Goal: Information Seeking & Learning: Learn about a topic

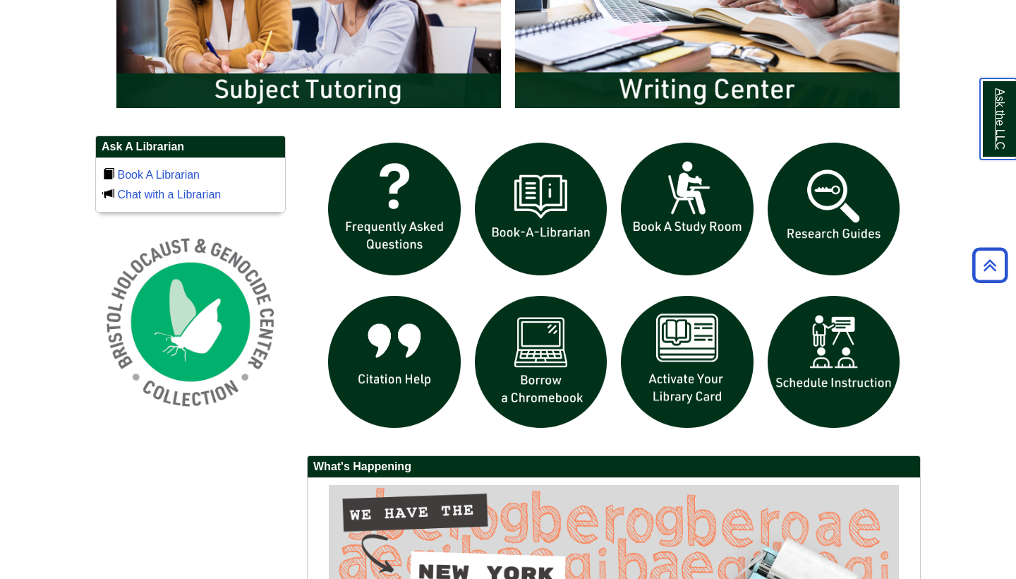
scroll to position [866, 0]
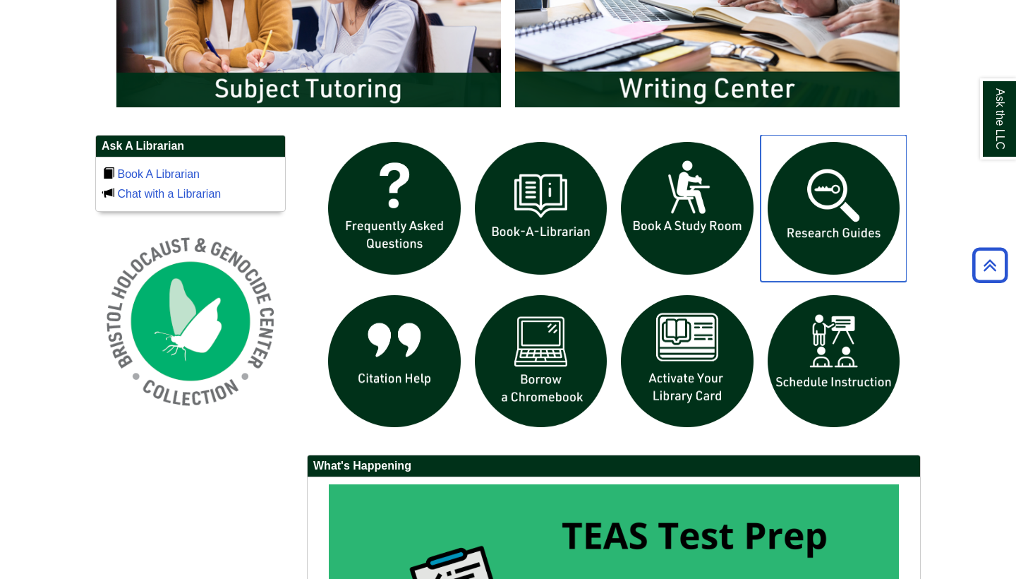
click at [834, 210] on img "slideshow" at bounding box center [834, 208] width 147 height 147
click at [860, 207] on img "slideshow" at bounding box center [834, 208] width 147 height 147
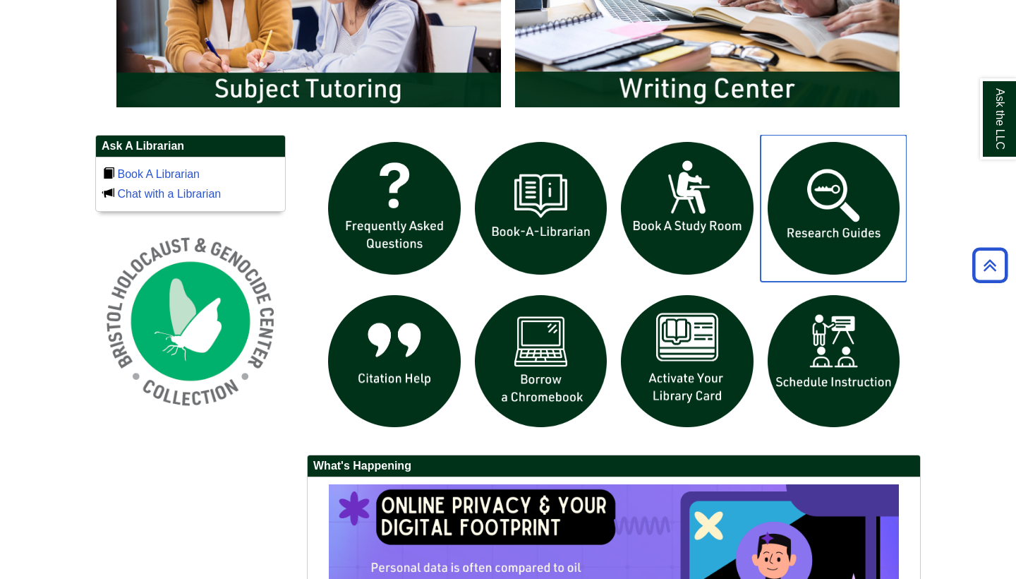
click at [854, 230] on img "slideshow" at bounding box center [834, 208] width 147 height 147
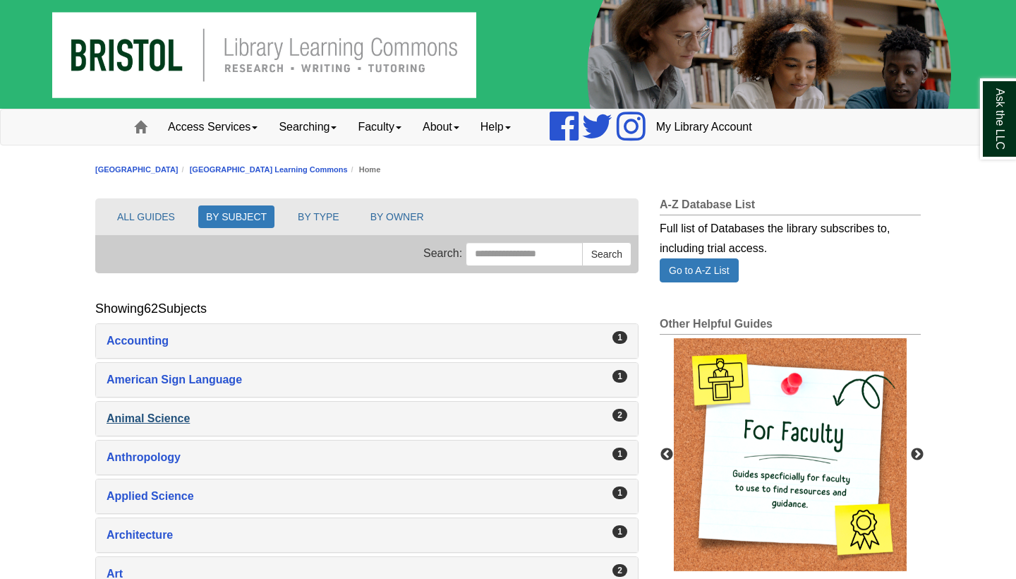
click at [160, 418] on div "Animal Science , 2 guides" at bounding box center [367, 418] width 521 height 20
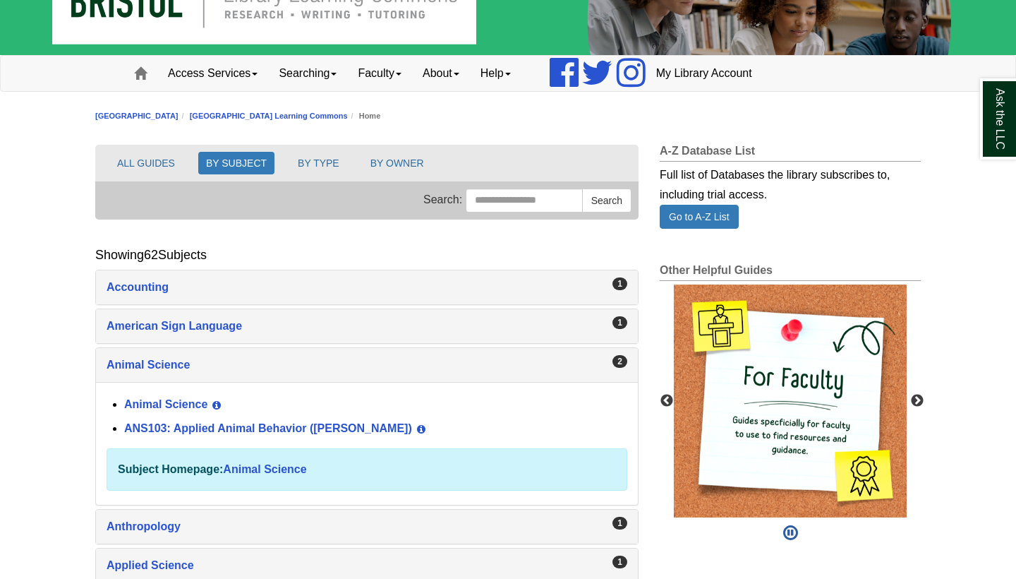
scroll to position [55, 0]
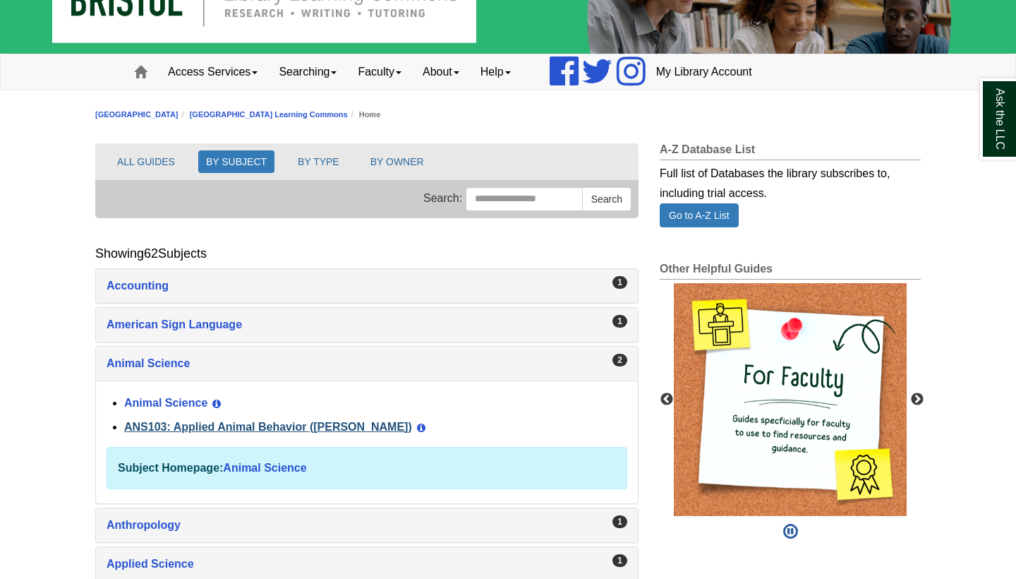
click at [299, 428] on link "ANS103: Applied Animal Behavior (Winokur)" at bounding box center [268, 426] width 288 height 12
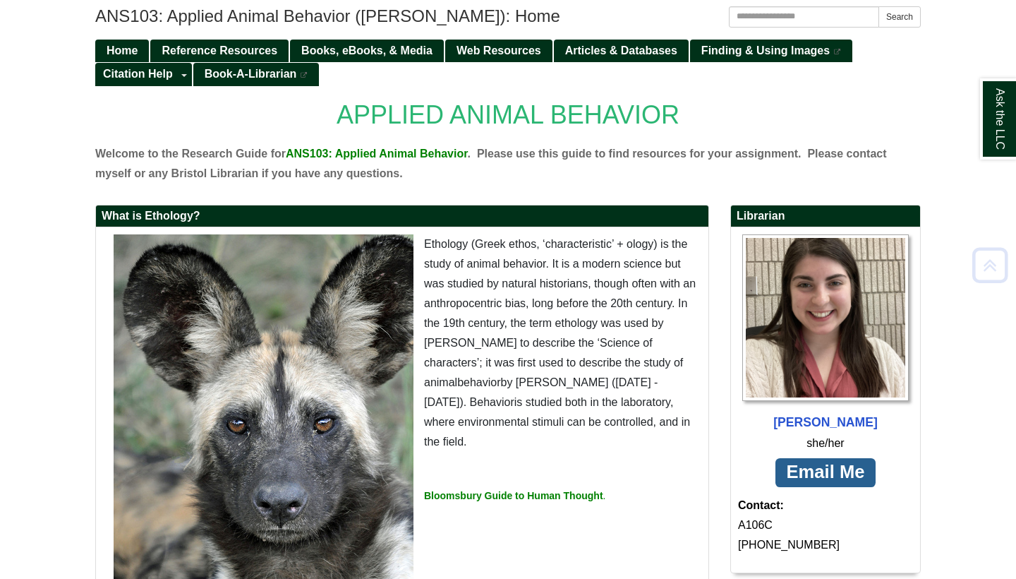
scroll to position [180, 0]
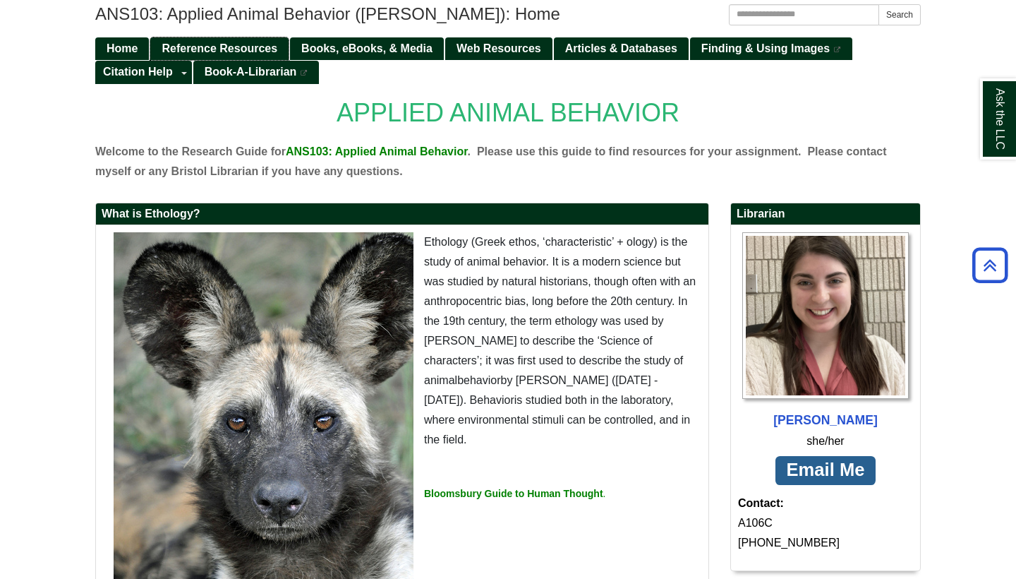
click at [265, 42] on span "Reference Resources" at bounding box center [220, 48] width 116 height 12
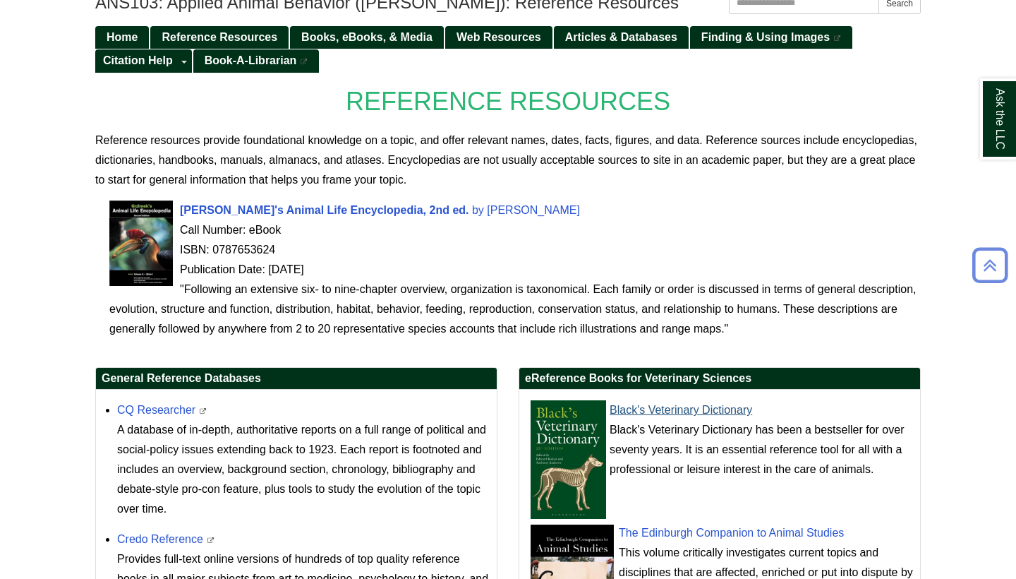
scroll to position [192, 0]
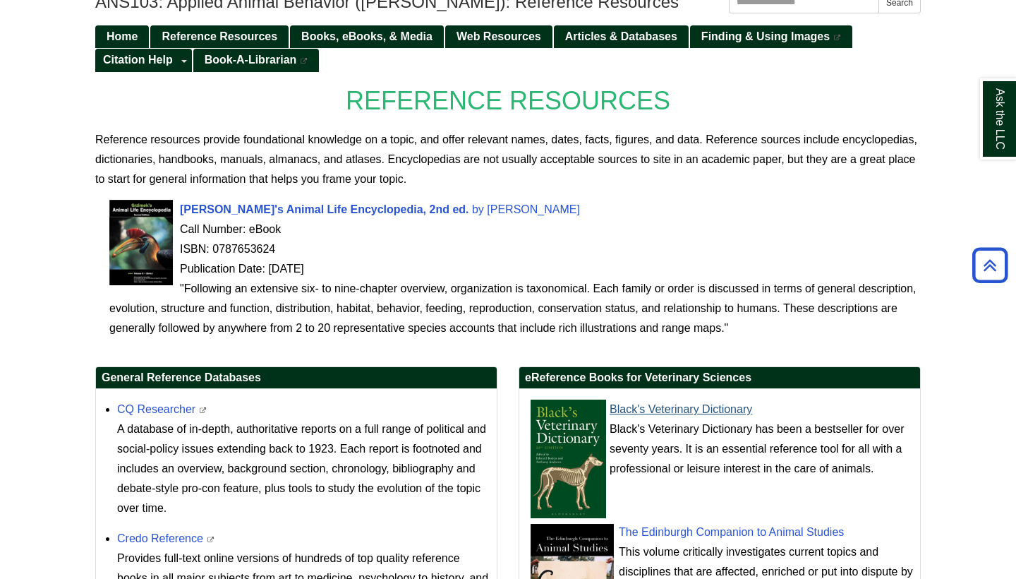
click at [705, 406] on link "Black's Veterinary Dictionary" at bounding box center [681, 409] width 143 height 12
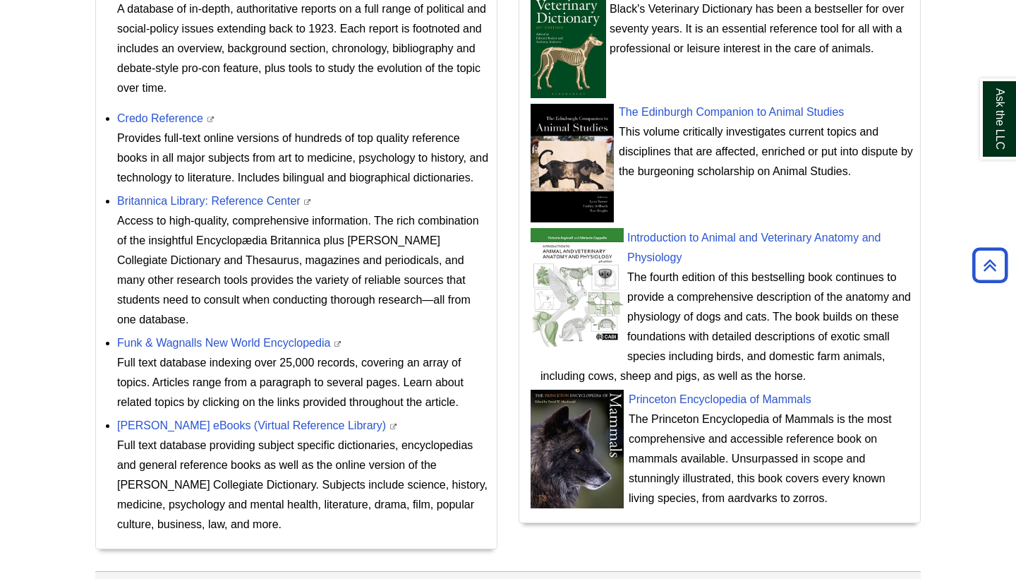
scroll to position [614, 0]
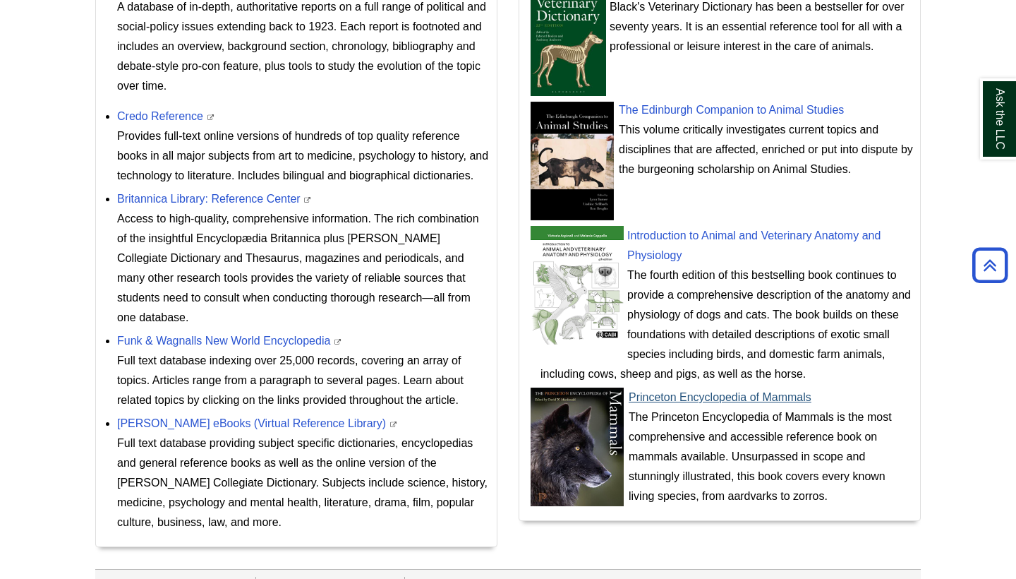
click at [728, 397] on link "Princeton Encyclopedia of Mammals" at bounding box center [720, 397] width 183 height 12
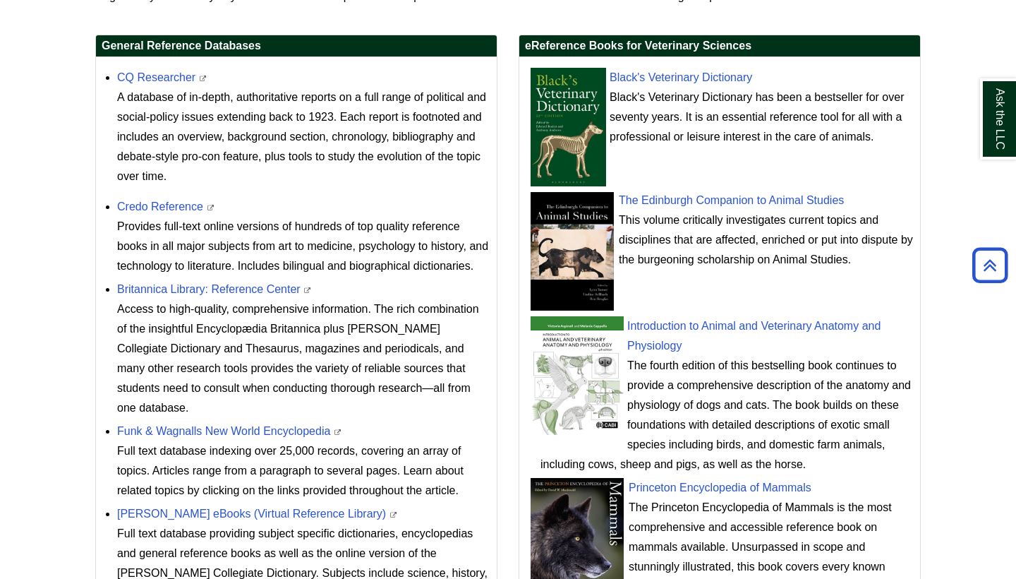
scroll to position [492, 0]
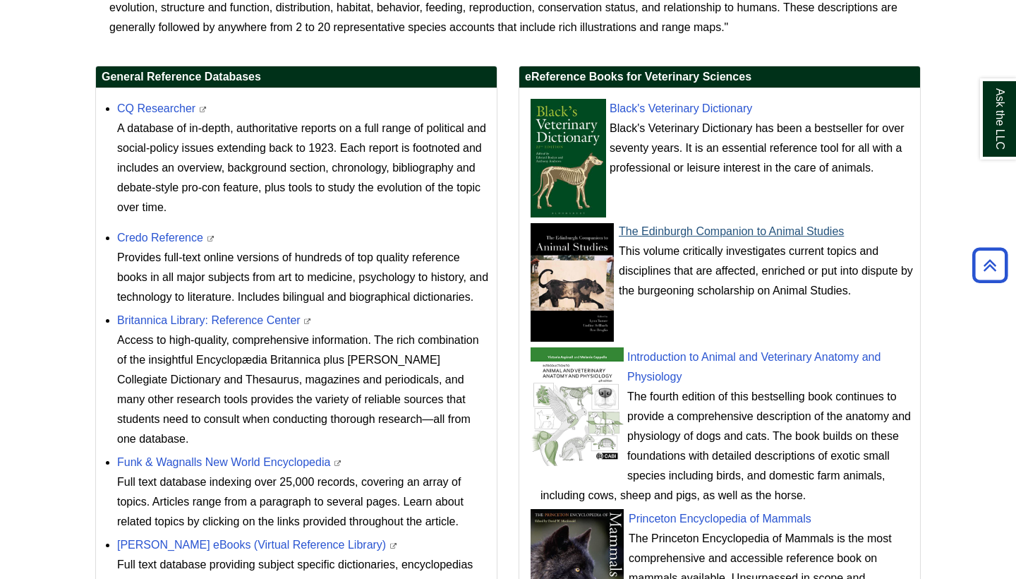
click at [686, 234] on link "The Edinburgh Companion to Animal Studies" at bounding box center [731, 231] width 225 height 12
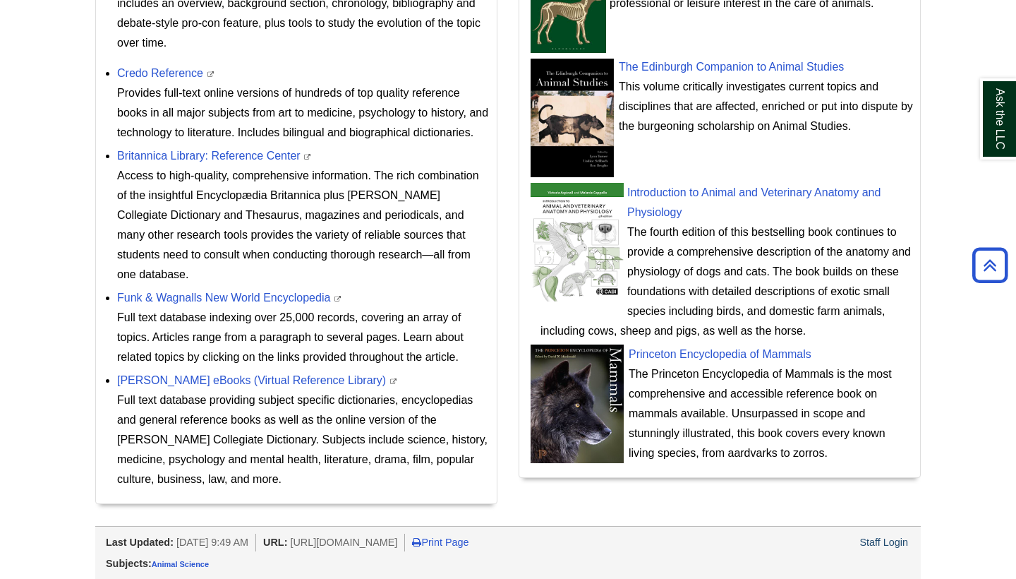
scroll to position [656, 0]
click at [697, 353] on link "Princeton Encyclopedia of Mammals" at bounding box center [720, 355] width 183 height 12
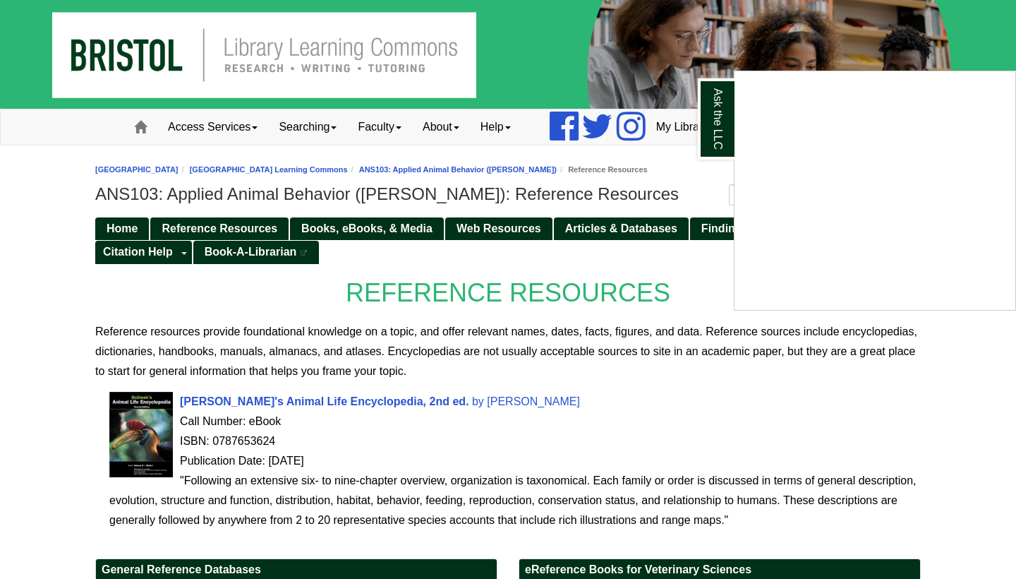
scroll to position [0, 0]
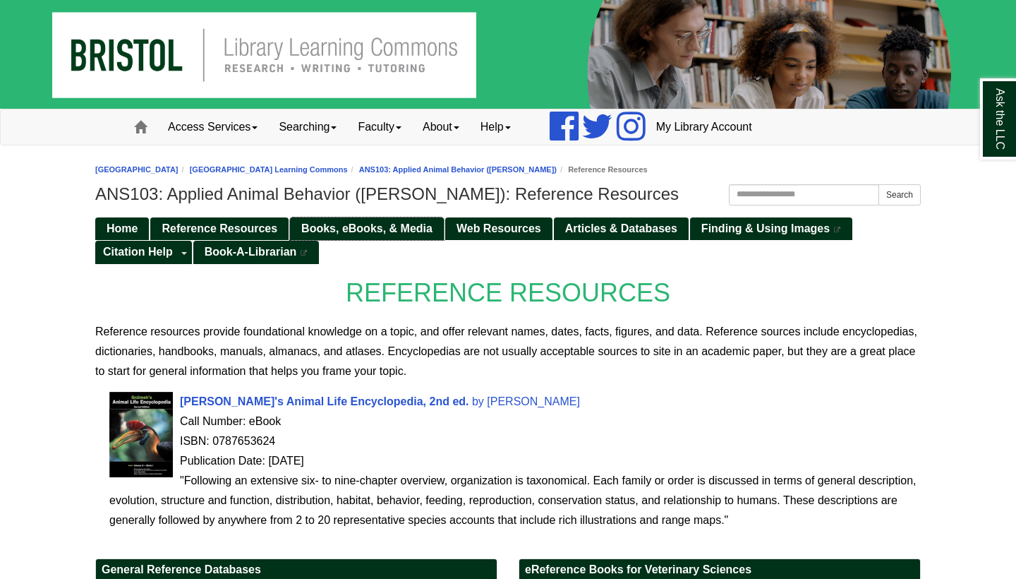
click at [363, 232] on span "Books, eBooks, & Media" at bounding box center [366, 228] width 131 height 12
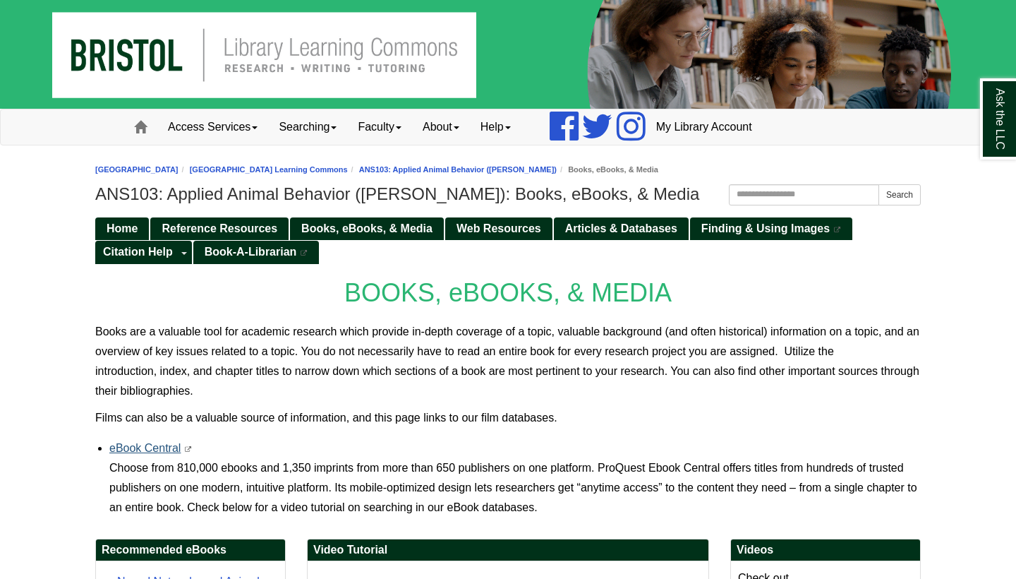
click at [158, 446] on link "eBook Central" at bounding box center [144, 448] width 71 height 12
click at [124, 227] on span "Home" at bounding box center [122, 228] width 31 height 12
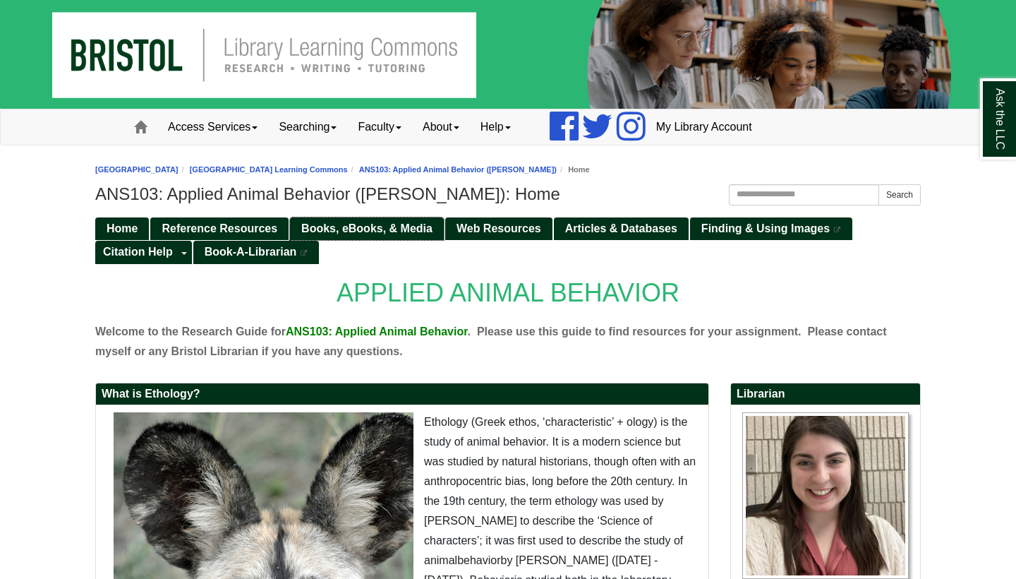
click at [370, 225] on span "Books, eBooks, & Media" at bounding box center [366, 228] width 131 height 12
click at [134, 224] on span "Home" at bounding box center [122, 228] width 31 height 12
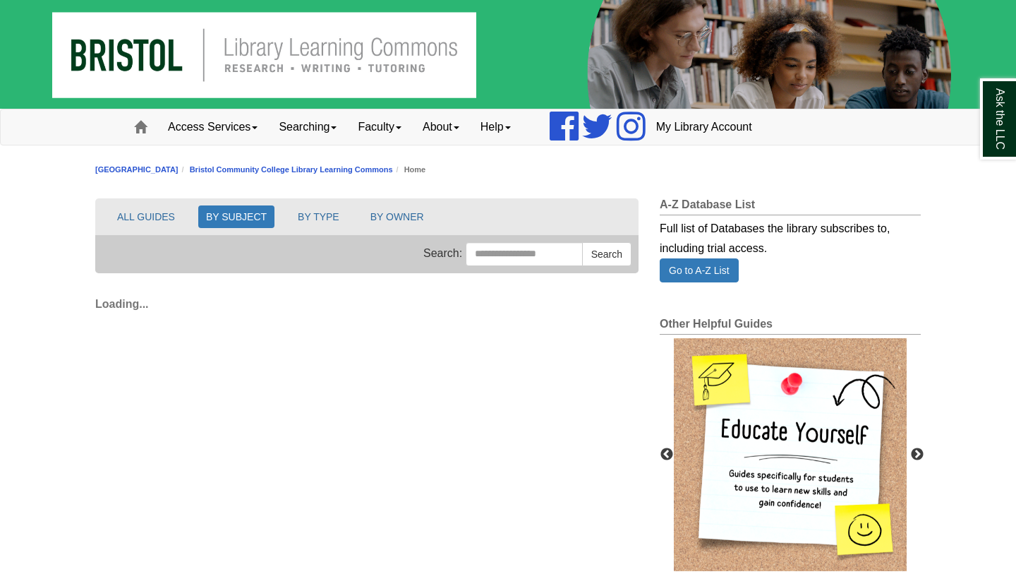
scroll to position [55, 0]
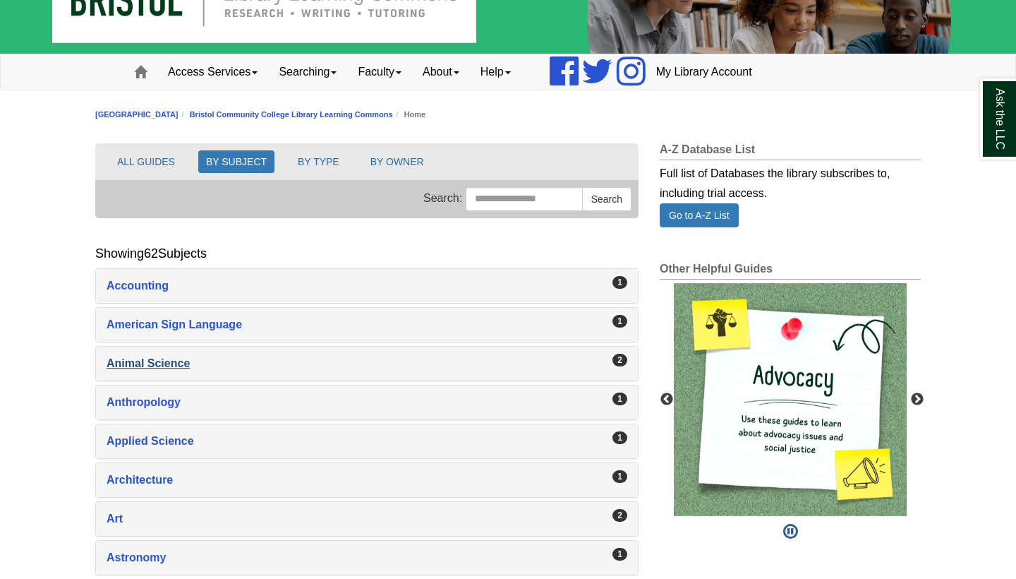
click at [175, 358] on div "Animal Science , 2 guides" at bounding box center [367, 363] width 521 height 20
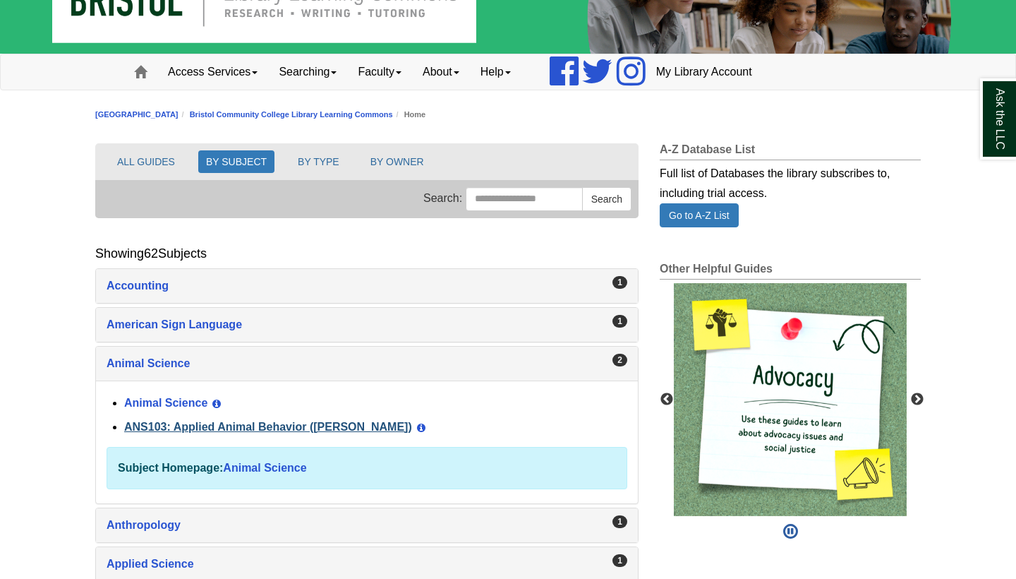
click at [207, 432] on link "ANS103: Applied Animal Behavior ([PERSON_NAME])" at bounding box center [268, 426] width 288 height 12
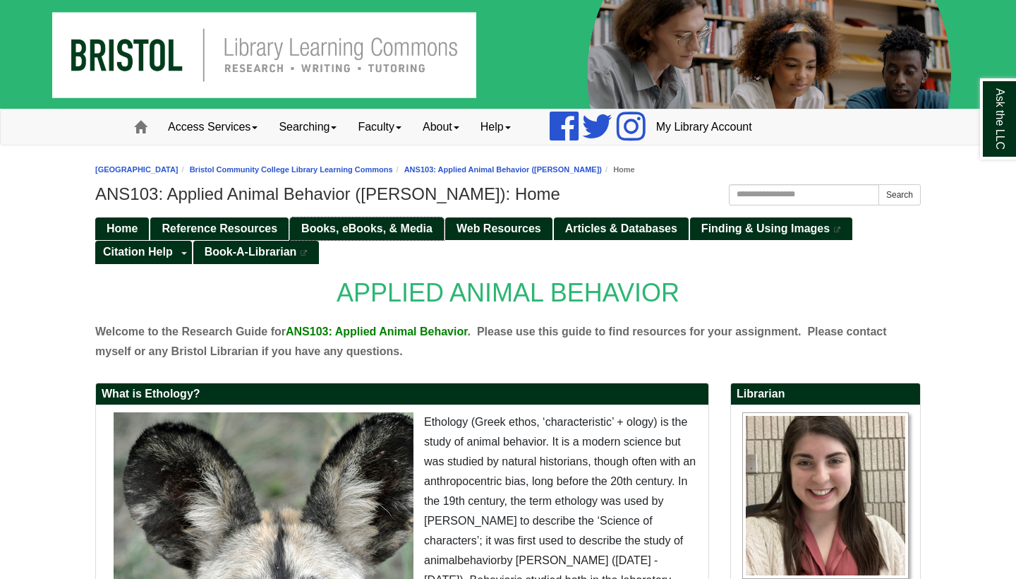
click at [341, 219] on link "Books, eBooks, & Media" at bounding box center [367, 228] width 154 height 23
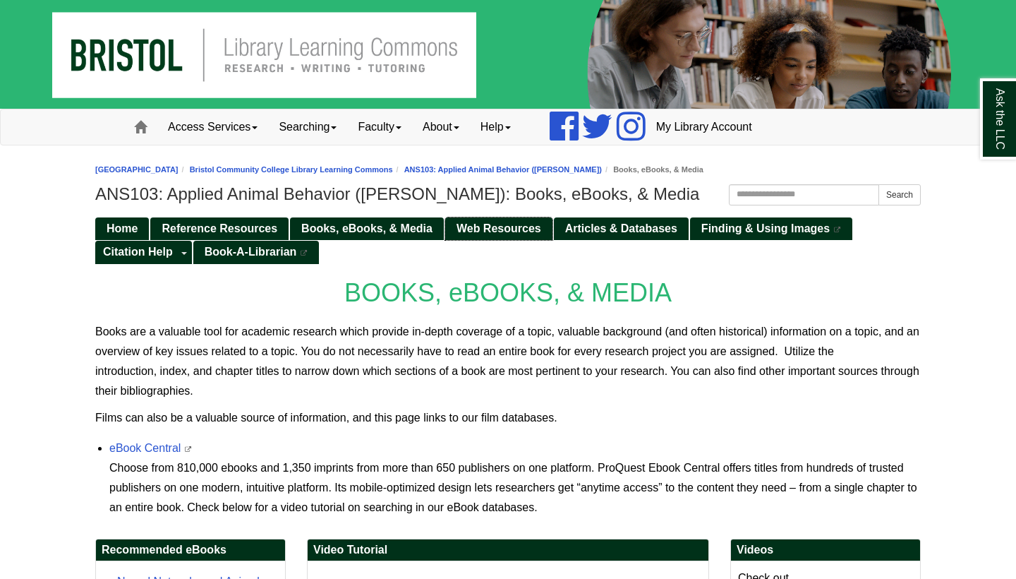
click at [509, 231] on span "Web Resources" at bounding box center [498, 228] width 85 height 12
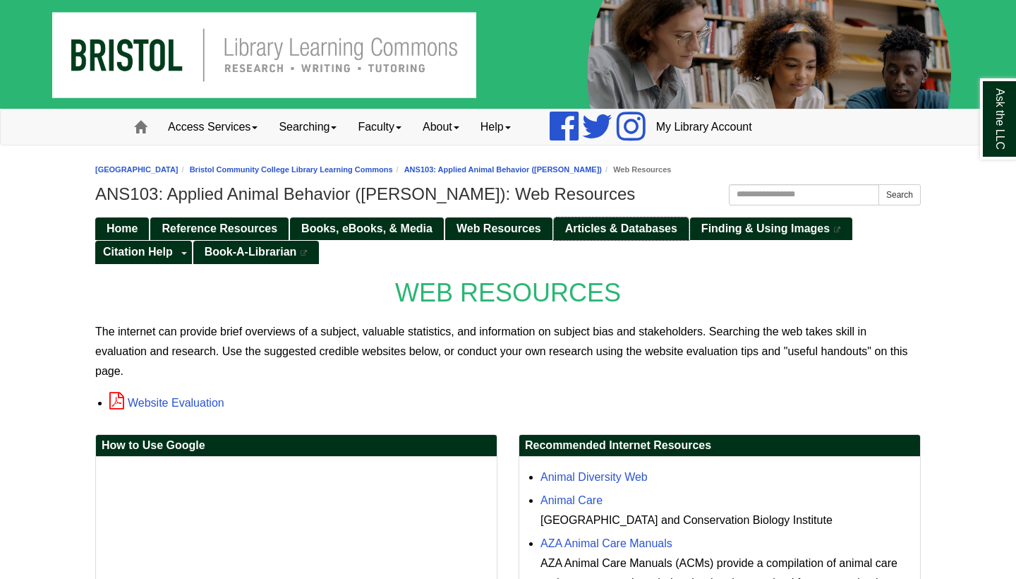
click at [643, 229] on span "Articles & Databases" at bounding box center [621, 228] width 112 height 12
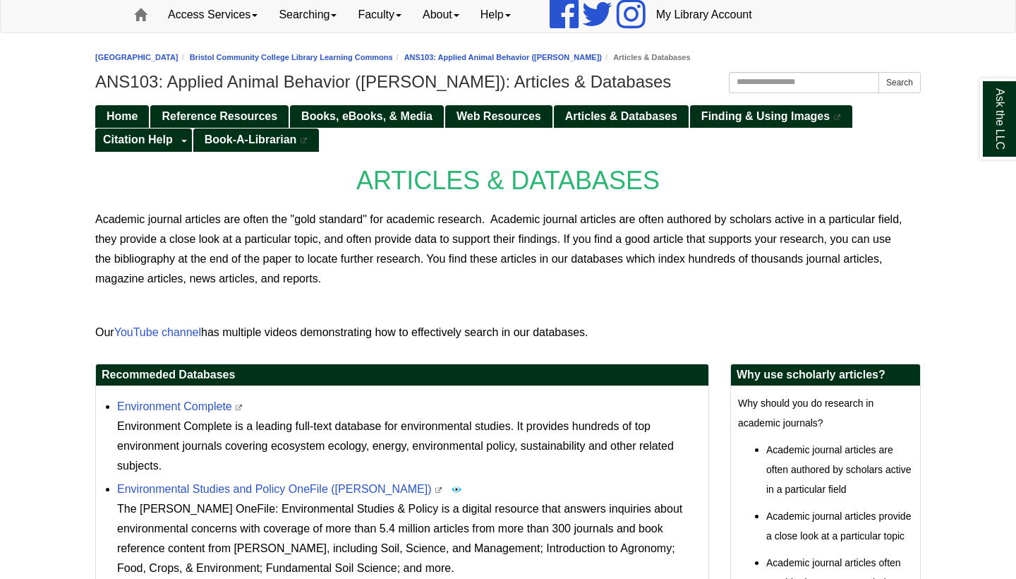
scroll to position [131, 0]
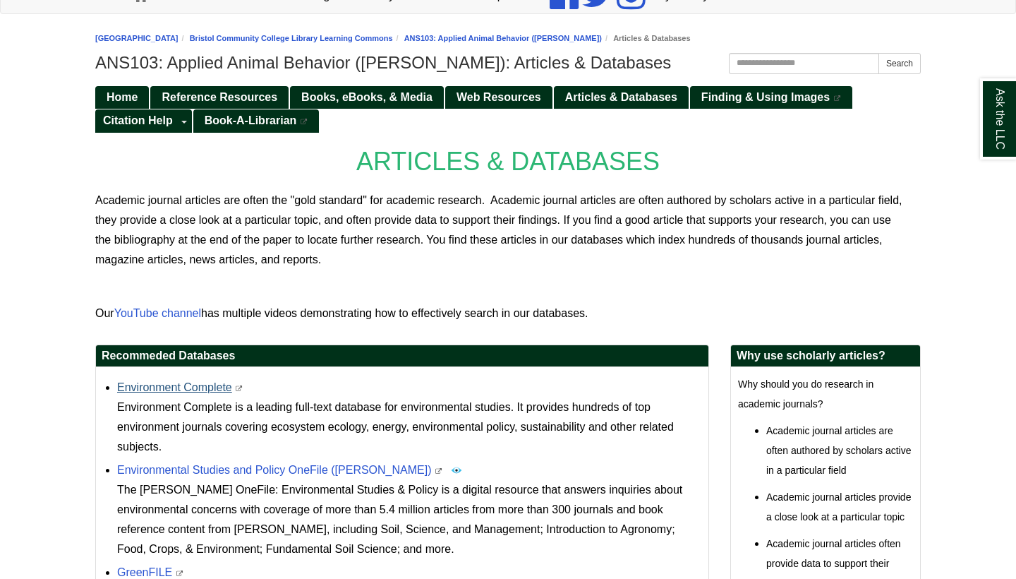
click at [200, 385] on link "Environment Complete" at bounding box center [174, 387] width 115 height 12
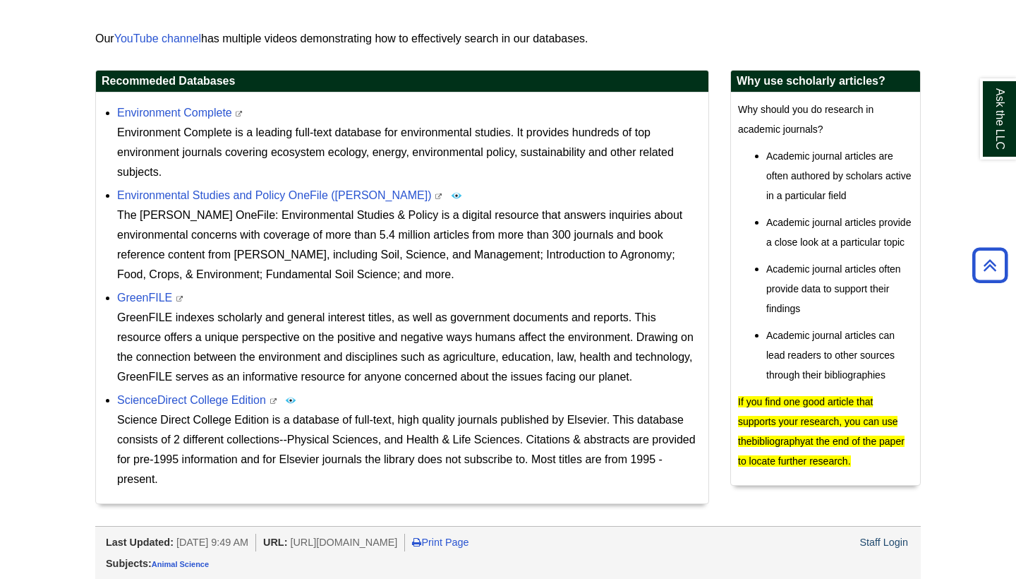
scroll to position [405, 0]
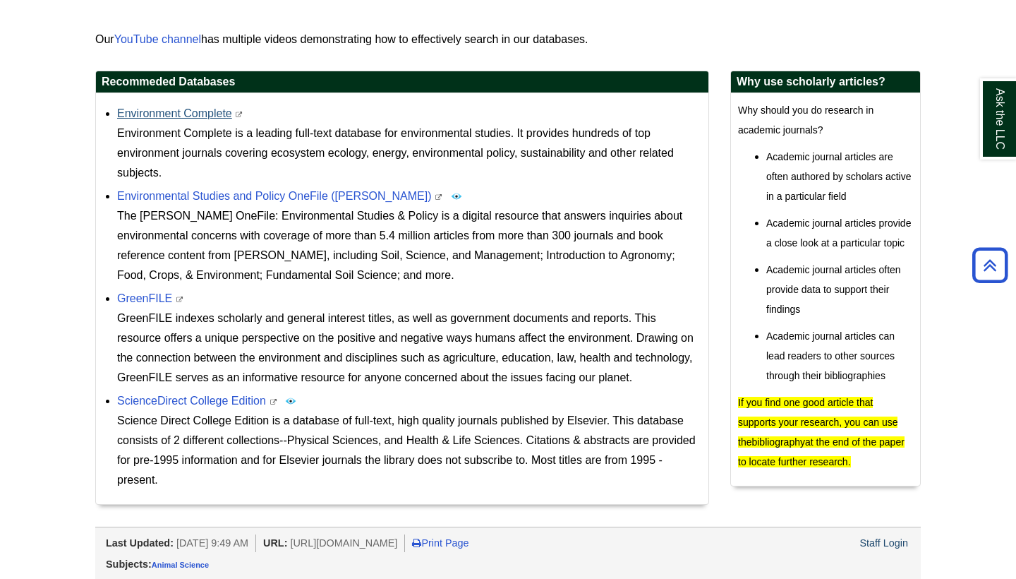
click at [169, 111] on link "Environment Complete" at bounding box center [174, 113] width 115 height 12
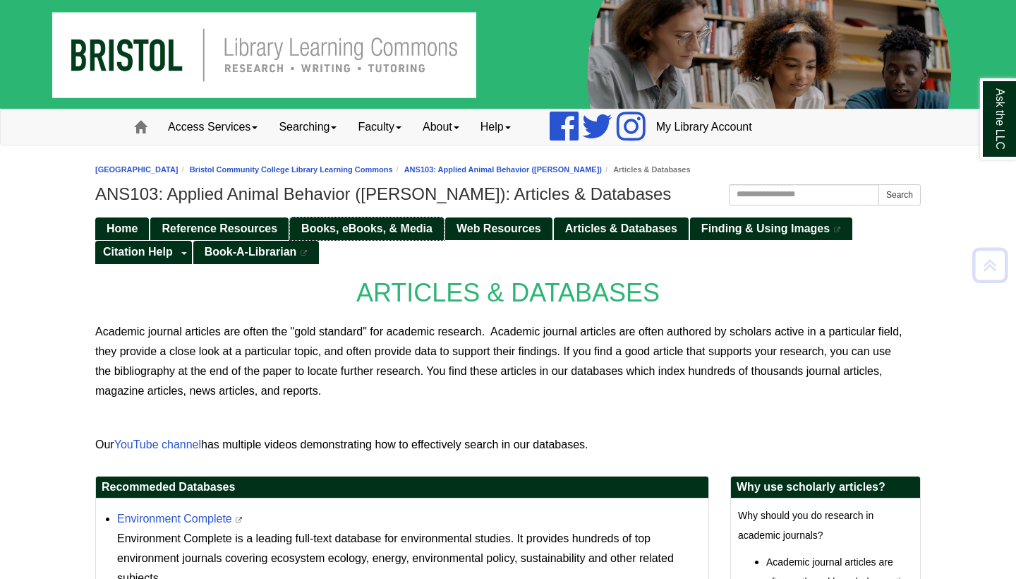
scroll to position [0, 0]
click at [343, 229] on span "Books, eBooks, & Media" at bounding box center [366, 228] width 131 height 12
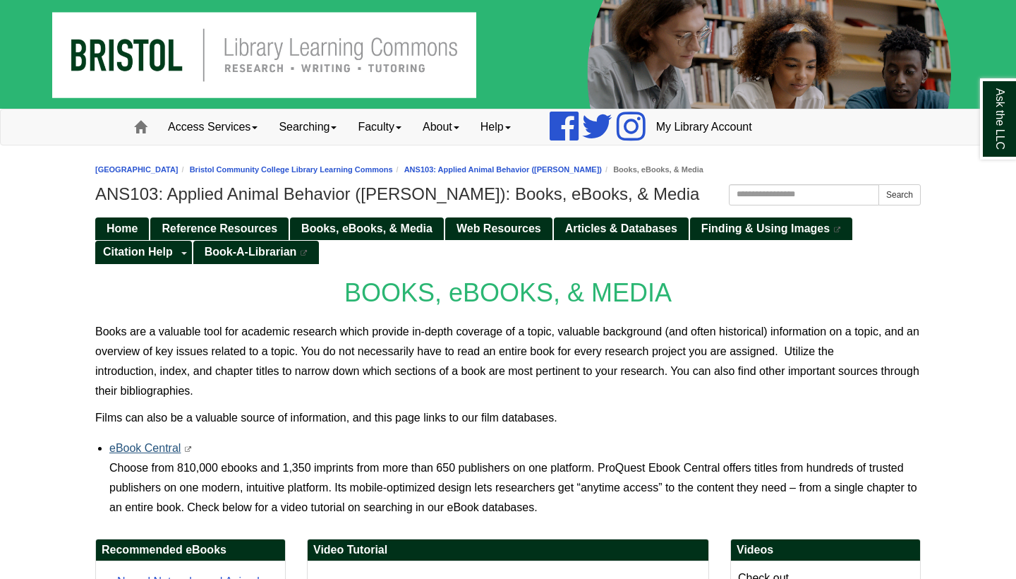
click at [141, 449] on link "eBook Central" at bounding box center [144, 448] width 71 height 12
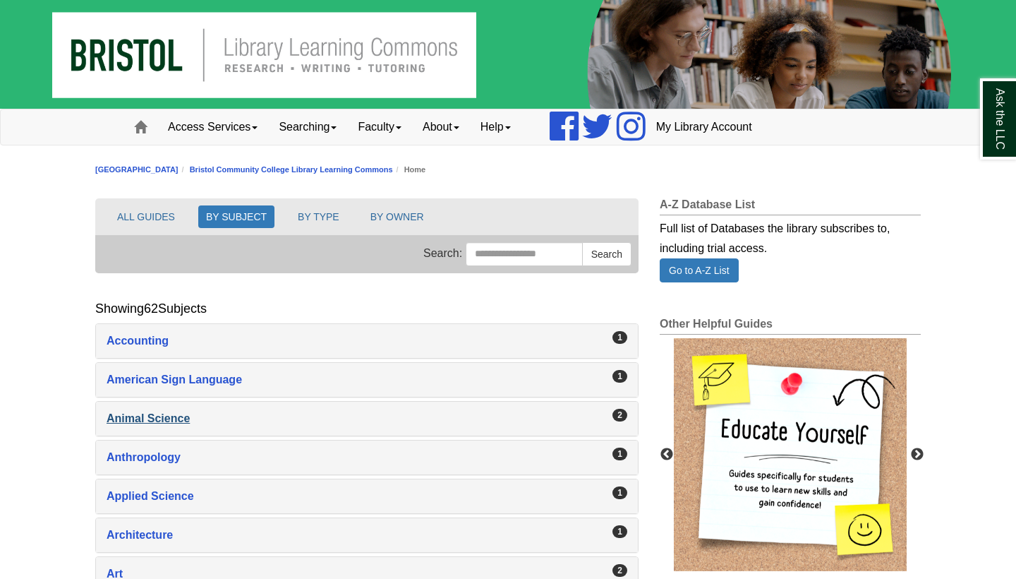
click at [166, 422] on div "Animal Science , 2 guides" at bounding box center [367, 418] width 521 height 20
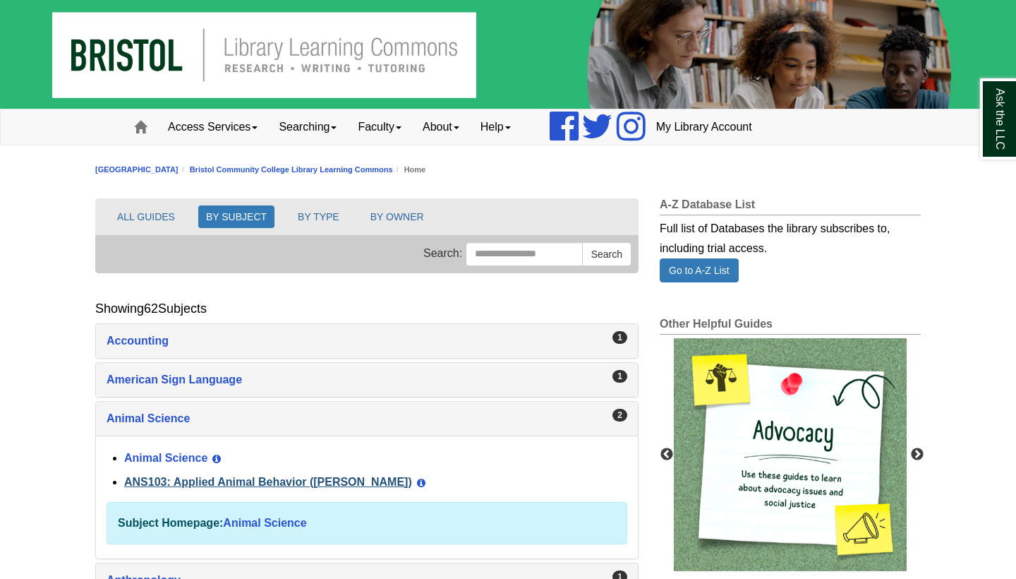
click at [190, 485] on link "ANS103: Applied Animal Behavior ([PERSON_NAME])" at bounding box center [268, 482] width 288 height 12
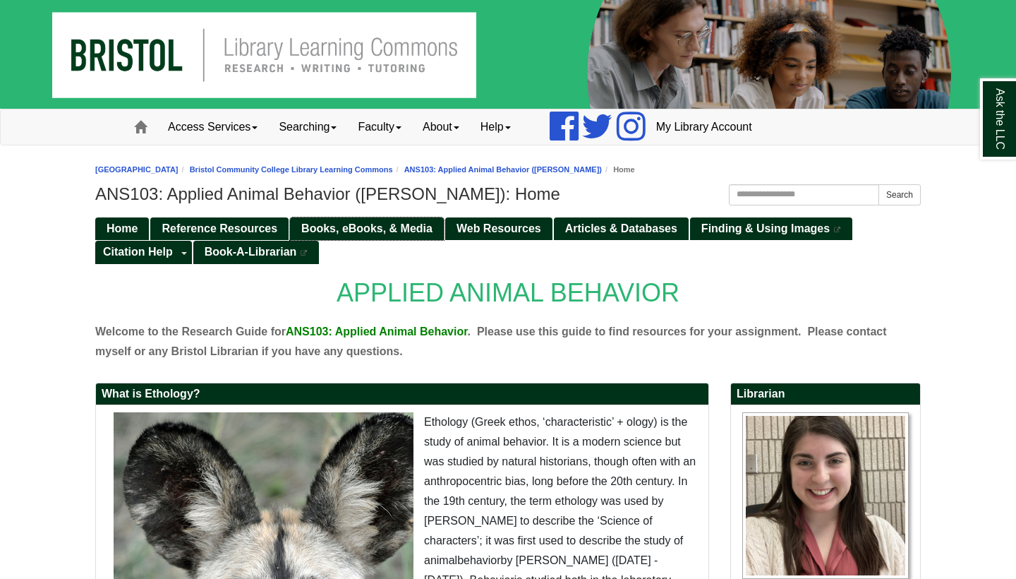
click at [387, 233] on span "Books, eBooks, & Media" at bounding box center [366, 228] width 131 height 12
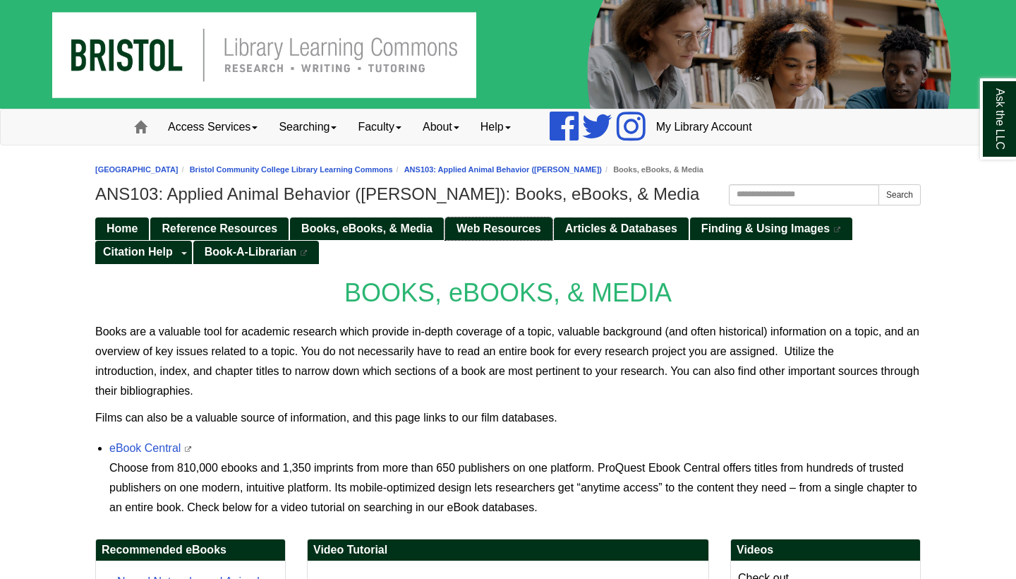
click at [499, 234] on span "Web Resources" at bounding box center [498, 228] width 85 height 12
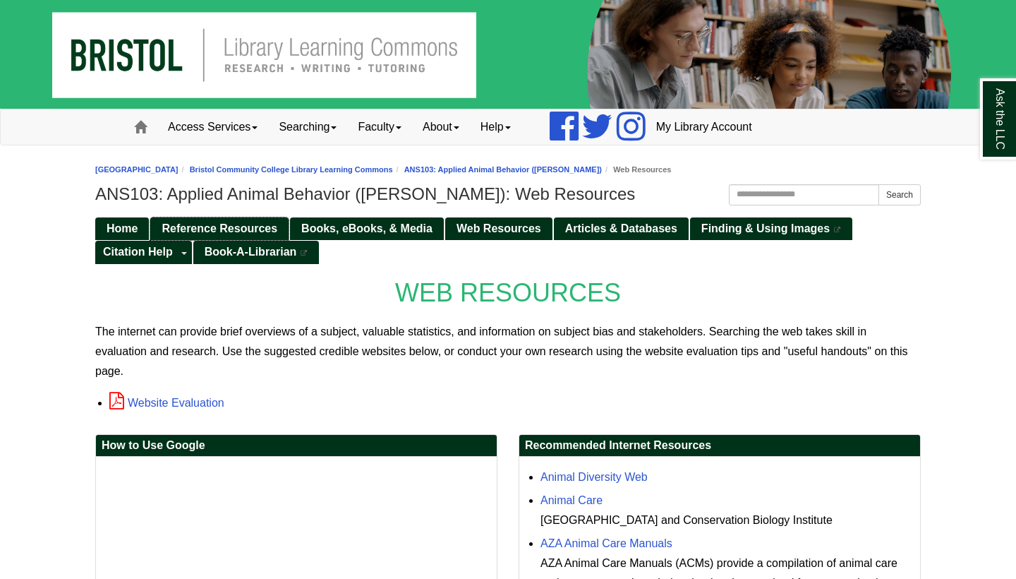
click at [236, 227] on span "Reference Resources" at bounding box center [220, 228] width 116 height 12
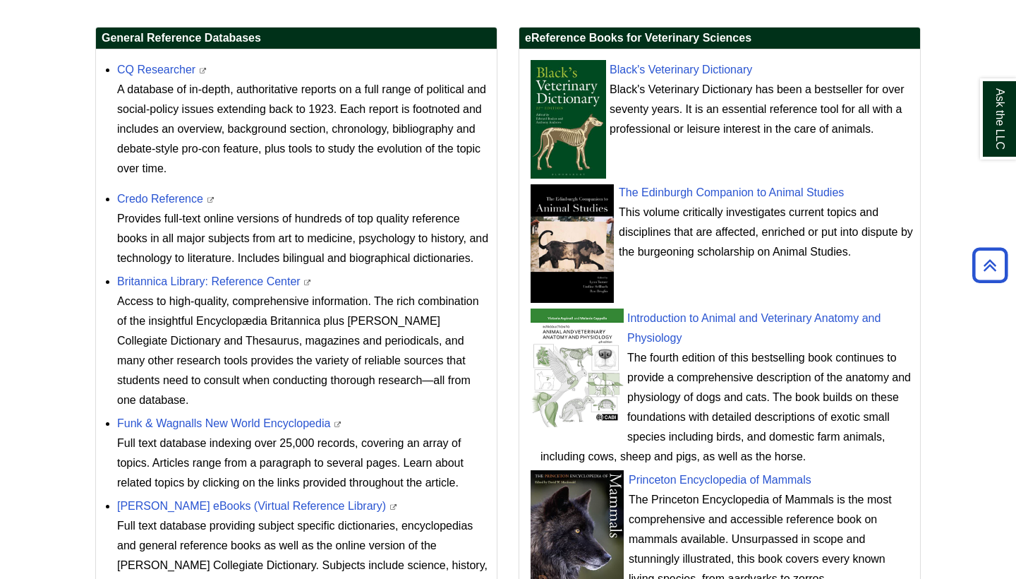
scroll to position [533, 0]
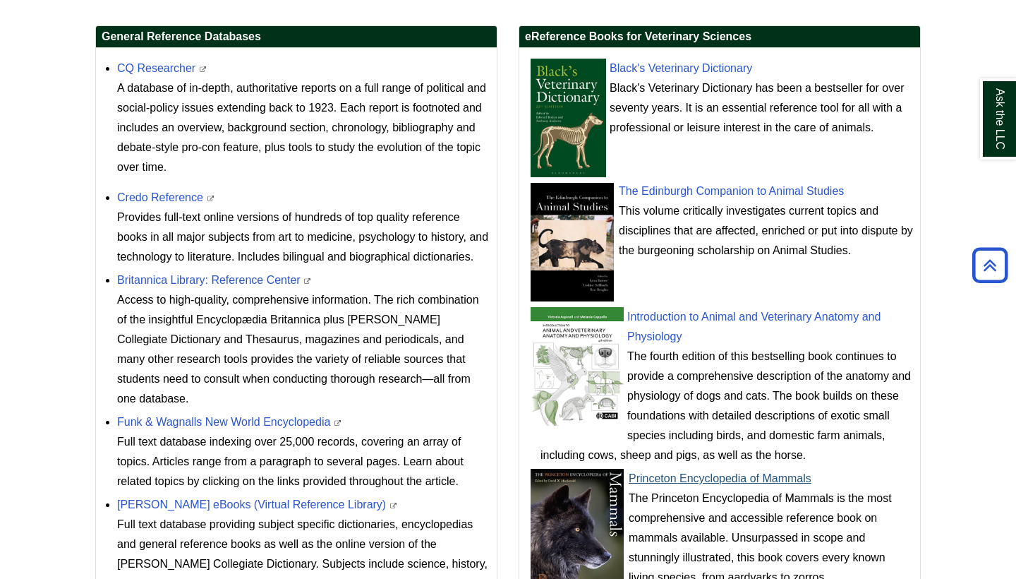
click at [677, 473] on link "Princeton Encyclopedia of Mammals" at bounding box center [720, 478] width 183 height 12
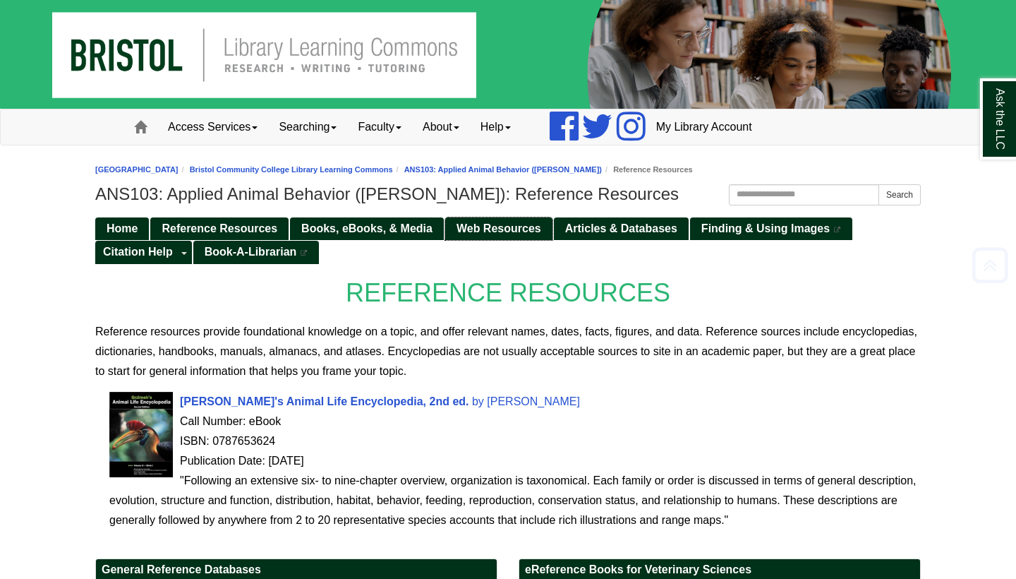
scroll to position [0, 0]
click at [520, 226] on span "Web Resources" at bounding box center [498, 228] width 85 height 12
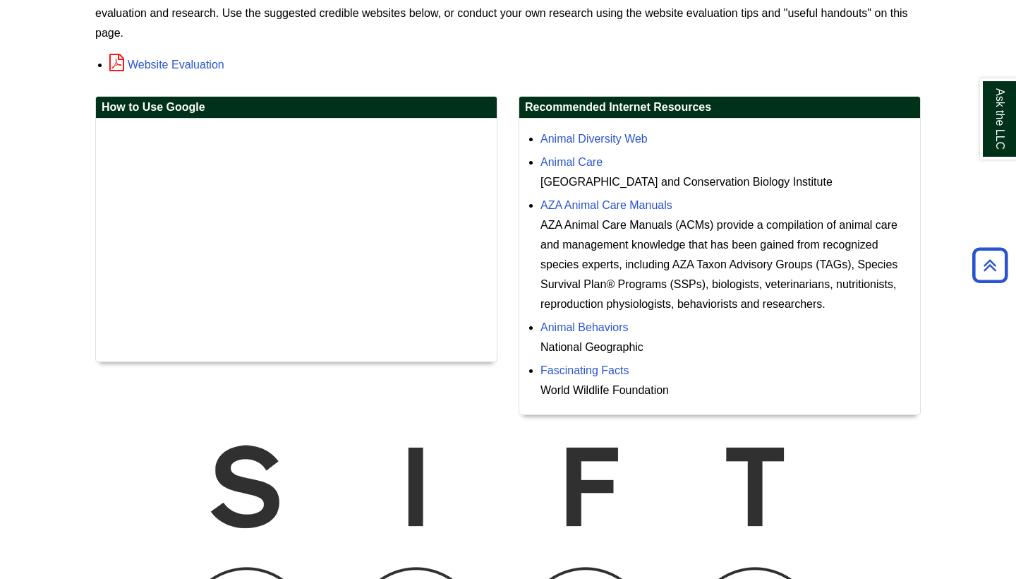
scroll to position [339, 0]
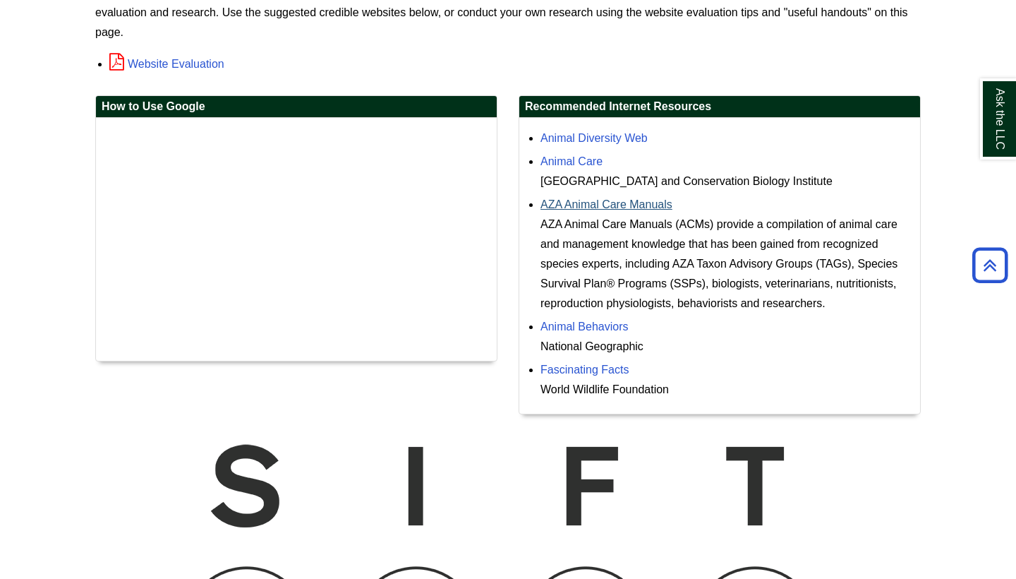
click at [646, 202] on link "AZA Animal Care Manuals" at bounding box center [606, 204] width 132 height 12
click at [571, 158] on link "Animal Care" at bounding box center [571, 161] width 62 height 12
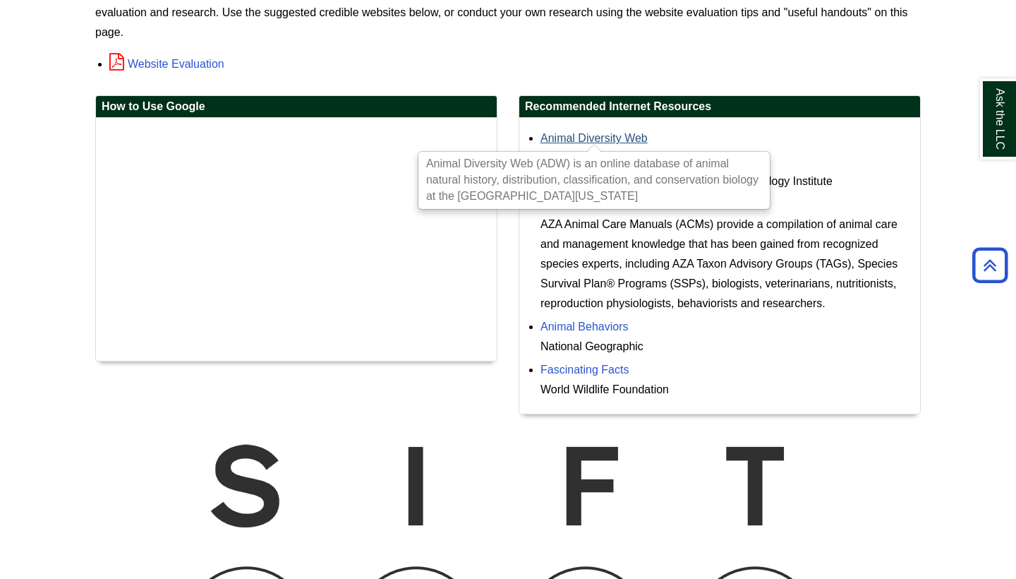
click at [618, 135] on link "Animal Diversity Web" at bounding box center [593, 138] width 107 height 12
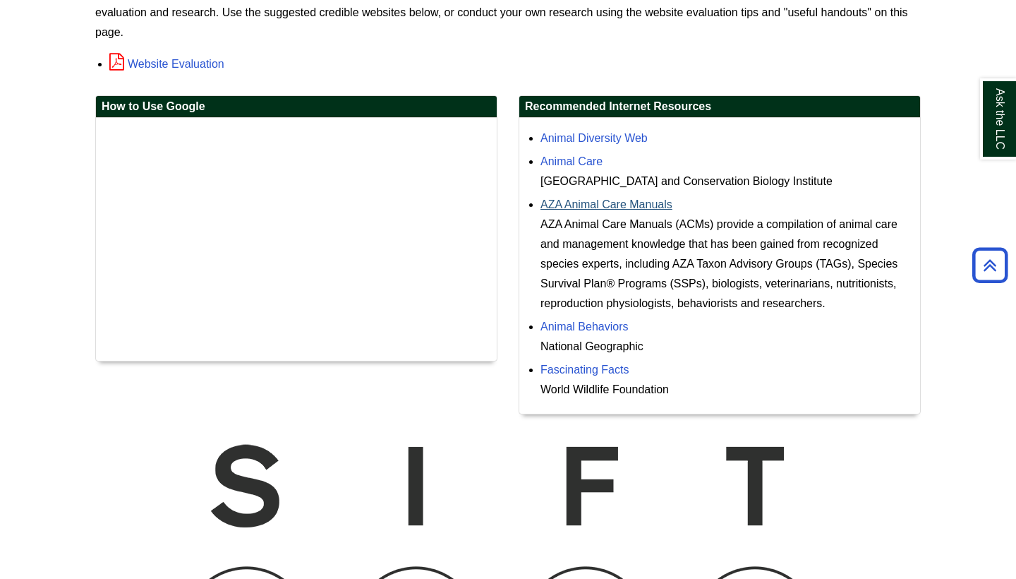
click at [622, 200] on link "AZA Animal Care Manuals" at bounding box center [606, 204] width 132 height 12
click at [587, 326] on link "Animal Behaviors" at bounding box center [584, 326] width 88 height 12
click at [611, 368] on link "Fascinating Facts" at bounding box center [584, 369] width 88 height 12
